Goal: Communication & Community: Answer question/provide support

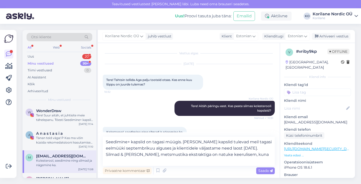
scroll to position [11, 0]
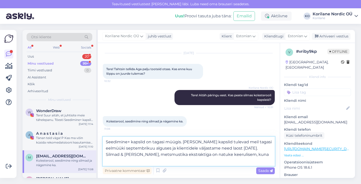
click at [143, 158] on textarea "Seedimine+ kapslid on tagasi müügis. [PERSON_NAME] kapslid tulevad meil tagasi …" at bounding box center [189, 151] width 172 height 29
drag, startPoint x: 138, startPoint y: 161, endPoint x: 101, endPoint y: 131, distance: 48.5
click at [101, 131] on div "Vestlus algas [DATE] Tere! Tahtsin tellida Aga palju tooteid otsas. Kas enne ku…" at bounding box center [189, 110] width 182 height 135
paste textarea "as saadaval. Kolesterooli kapslid jõuavad eelmüüki septembri alguses ning klien…"
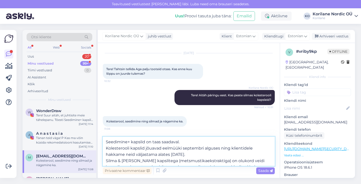
scroll to position [0, 0]
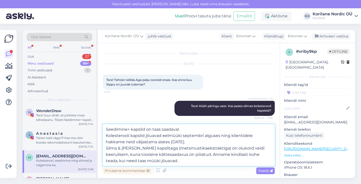
click at [106, 134] on textarea "Seedimine+ kapslid on taas saadaval. Kolesterooli kapslid jõuavad eelmüüki sept…" at bounding box center [189, 145] width 172 height 42
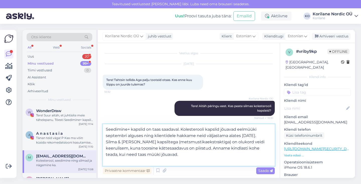
click at [106, 149] on textarea "Seedimine+ kapslid on taas saadaval. Kolesterooli kapslid jõuavad eelmüüki sept…" at bounding box center [189, 145] width 172 height 42
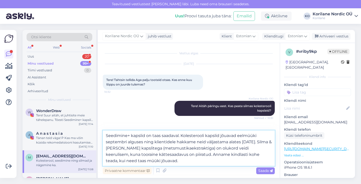
click at [143, 149] on textarea "Seedimine+ kapslid on taas saadaval. Kolesterooli kapslid jõuavad eelmüüki sept…" at bounding box center [189, 147] width 172 height 35
click at [181, 147] on textarea "Seedimine+ kapslid on taas saadaval. Kolesterooli kapslid jõuavad eelmüüki sept…" at bounding box center [189, 147] width 172 height 35
click at [222, 148] on textarea "Seedimine+ kapslid on taas saadaval. Kolesterooli kapslid jõuavad eelmüüki sept…" at bounding box center [189, 147] width 172 height 35
click at [171, 148] on textarea "Seedimine+ kapslid on taas saadaval. Kolesterooli kapslid jõuavad eelmüüki sept…" at bounding box center [189, 147] width 172 height 35
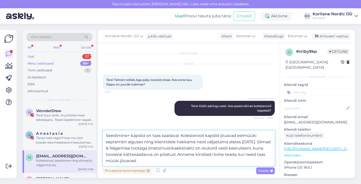
drag, startPoint x: 236, startPoint y: 148, endPoint x: 187, endPoint y: 148, distance: 48.7
click at [187, 148] on textarea "Seedimine+ kapslid on taas saadaval. Kolesterooli kapslid jõuavad eelmüüki sept…" at bounding box center [189, 147] width 172 height 35
click at [158, 154] on textarea "Seedimine+ kapslid on taas saadaval. Kolesterooli kapslid jõuavad eelmüüki sept…" at bounding box center [189, 147] width 172 height 35
click at [181, 159] on textarea "Seedimine+ kapslid on taas saadaval. Kolesterooli kapslid jõuavad eelmüüki sept…" at bounding box center [189, 147] width 172 height 35
drag, startPoint x: 117, startPoint y: 160, endPoint x: 101, endPoint y: 160, distance: 16.1
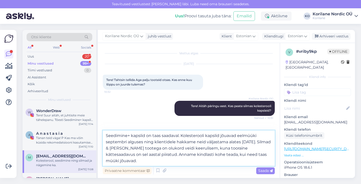
click at [101, 160] on div "Vestlus algas [DATE] Tere! Tahtsin tellida Aga palju tooteid otsas. Kas enne ku…" at bounding box center [189, 110] width 182 height 135
drag, startPoint x: 158, startPoint y: 163, endPoint x: 146, endPoint y: 163, distance: 11.6
click at [146, 163] on textarea "Seedimine+ kapslid on taas saadaval. Kolesterooli kapslid jõuavad eelmüüki sept…" at bounding box center [189, 147] width 172 height 35
click at [241, 154] on textarea "Seedimine+ kapslid on taas saadaval. Kolesterooli kapslid jõuavad eelmüüki sept…" at bounding box center [189, 147] width 172 height 35
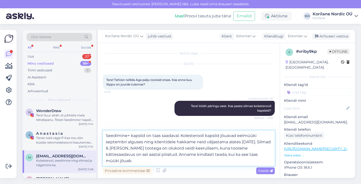
click at [243, 155] on textarea "Seedimine+ kapslid on taas saadaval. Kolesterooli kapslid jõuavad eelmüüki sept…" at bounding box center [189, 147] width 172 height 35
click at [134, 159] on textarea "Seedimine+ kapslid on taas saadaval. Kolesterooli kapslid jõuavad eelmüüki sept…" at bounding box center [189, 147] width 172 height 35
drag, startPoint x: 106, startPoint y: 161, endPoint x: 183, endPoint y: 161, distance: 76.8
click at [183, 161] on textarea "Seedimine+ kapslid on taas saadaval. Kolesterooli kapslid jõuavad eelmüüki sept…" at bounding box center [189, 147] width 172 height 35
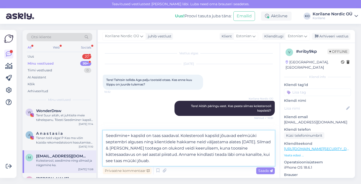
click at [183, 161] on textarea "Seedimine+ kapslid on taas saadaval. Kolesterooli kapslid jõuavad eelmüüki sept…" at bounding box center [189, 147] width 172 height 35
drag, startPoint x: 191, startPoint y: 161, endPoint x: 196, endPoint y: 154, distance: 8.0
click at [196, 154] on textarea "Seedimine+ kapslid on taas saadaval. Kolesterooli kapslid jõuavad eelmüüki sept…" at bounding box center [189, 147] width 172 height 35
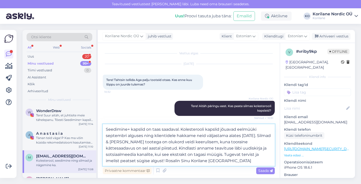
drag, startPoint x: 199, startPoint y: 161, endPoint x: 183, endPoint y: 161, distance: 16.1
click at [183, 161] on textarea "Seedimine+ kapslid on taas saadaval. Kolesterooli kapslid jõuavad eelmüüki sept…" at bounding box center [189, 145] width 172 height 42
click at [252, 154] on textarea "Seedimine+ kapslid on taas saadaval. Kolesterooli kapslid jõuavad eelmüüki sept…" at bounding box center [189, 145] width 172 height 42
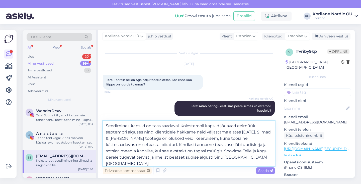
click at [224, 163] on textarea "Seedimine+ kapslid on taas saadaval. Kolesterooli kapslid jõuavad eelmüüki sept…" at bounding box center [189, 142] width 172 height 45
click at [210, 157] on textarea "Seedimine+ kapslid on taas saadaval. Kolesterooli kapslid jõuavad eelmüüki sept…" at bounding box center [189, 142] width 172 height 45
drag, startPoint x: 252, startPoint y: 157, endPoint x: 238, endPoint y: 158, distance: 14.1
click at [238, 158] on textarea "Seedimine+ kapslid on taas saadaval. Kolesterooli kapslid jõuavad eelmüüki sept…" at bounding box center [189, 142] width 172 height 45
type textarea "Seedimine+ kapslid on taas saadaval. Kolesterooli kapslid jõuavad eelmüüki sept…"
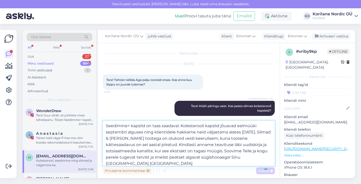
scroll to position [50, 0]
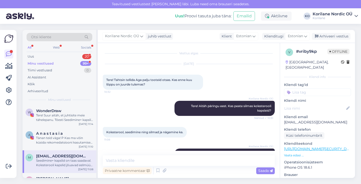
scroll to position [50, 0]
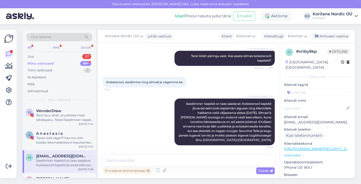
click at [52, 65] on div "Minu vestlused" at bounding box center [41, 63] width 26 height 5
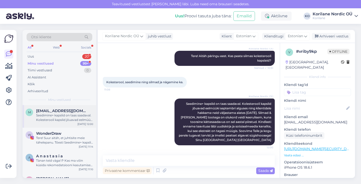
click at [50, 119] on div "Seedimine+ kapslid on taas saadaval. Kolesterooli kapslid jõuavad eelmüüki sept…" at bounding box center [64, 117] width 57 height 9
click at [47, 70] on div "Tiimi vestlused" at bounding box center [40, 70] width 25 height 5
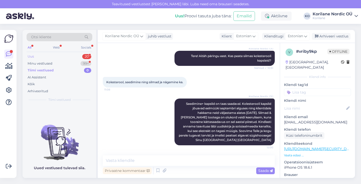
click at [43, 56] on div "Uus 20" at bounding box center [60, 56] width 66 height 7
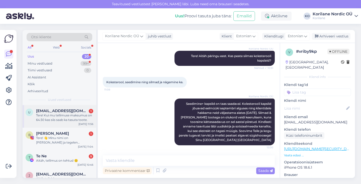
click at [60, 119] on div "Tere! Kui mu tellimuse maksumus on 64.50 kas siis saab ka tasuta toote." at bounding box center [64, 117] width 57 height 9
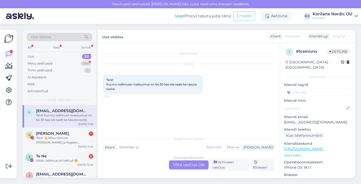
scroll to position [0, 0]
click at [182, 167] on div "Estonian to Estonian Võta vestlus üle" at bounding box center [189, 164] width 40 height 9
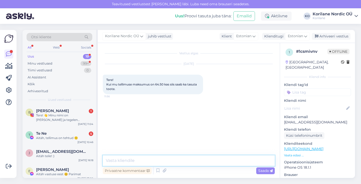
click at [151, 160] on textarea at bounding box center [189, 160] width 172 height 11
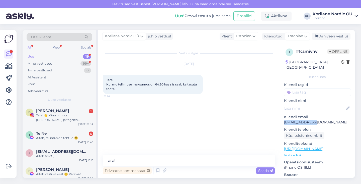
drag, startPoint x: 315, startPoint y: 117, endPoint x: 285, endPoint y: 117, distance: 30.1
click at [285, 119] on p "[EMAIL_ADDRESS][DOMAIN_NAME]" at bounding box center [317, 121] width 67 height 5
copy p "[EMAIL_ADDRESS][DOMAIN_NAME]"
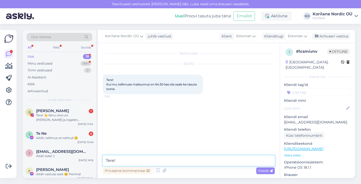
click at [131, 161] on textarea "Tere!" at bounding box center [189, 160] width 172 height 11
paste textarea "Aitäh, et uurisite. Kingitus lisandub tavaliselt tellimustele alates 65 €, kuid…"
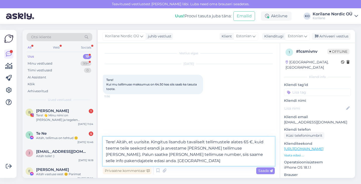
type textarea "Tere! Aitäh, et uurisite. Kingitus lisandub tavaliselt tellimustele alates 65 €…"
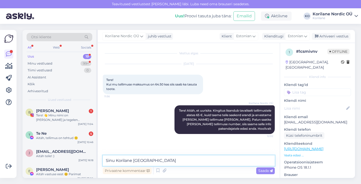
type textarea "Sinu Korilane [GEOGRAPHIC_DATA]"
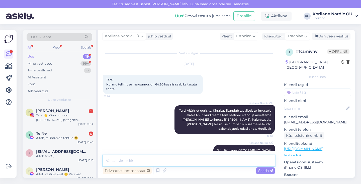
scroll to position [10, 0]
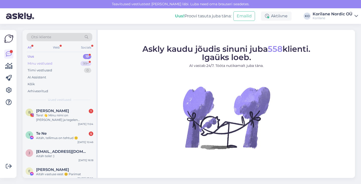
click at [54, 63] on div "Minu vestlused 99+" at bounding box center [60, 63] width 66 height 7
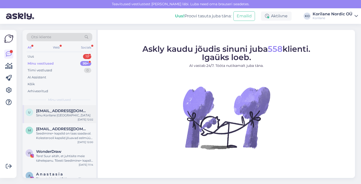
click at [65, 112] on span "[EMAIL_ADDRESS][DOMAIN_NAME]" at bounding box center [62, 110] width 52 height 5
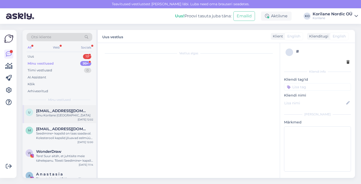
scroll to position [10, 0]
